Goal: Use online tool/utility: Utilize a website feature to perform a specific function

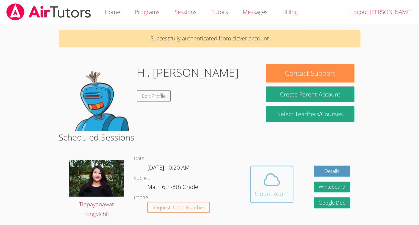
click at [267, 187] on icon at bounding box center [271, 179] width 19 height 19
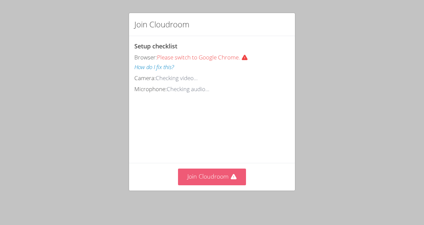
click at [234, 179] on icon at bounding box center [233, 176] width 7 height 7
